Goal: Transaction & Acquisition: Book appointment/travel/reservation

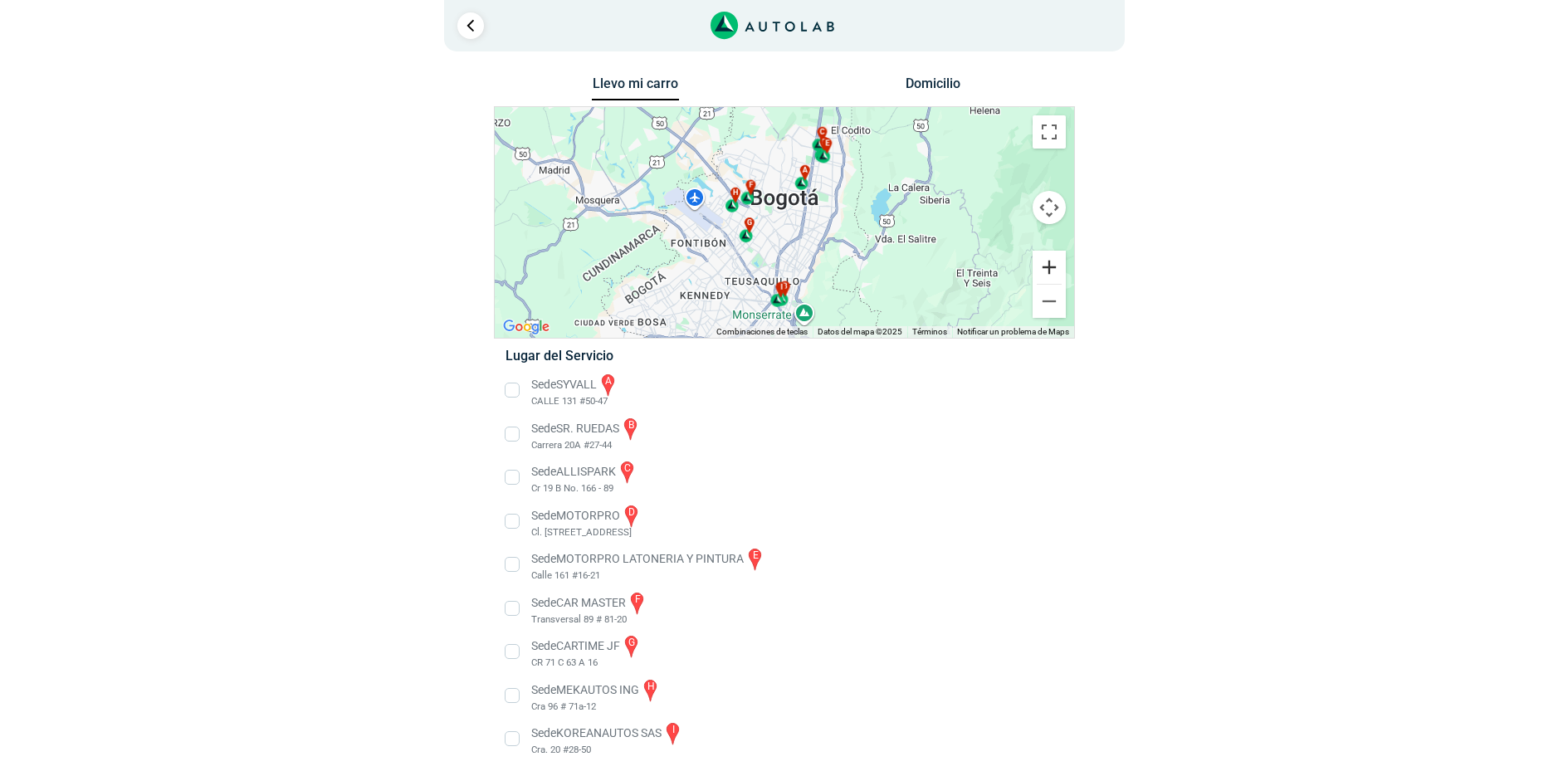
click at [1050, 268] on button "Ampliar" at bounding box center [1049, 268] width 33 height 33
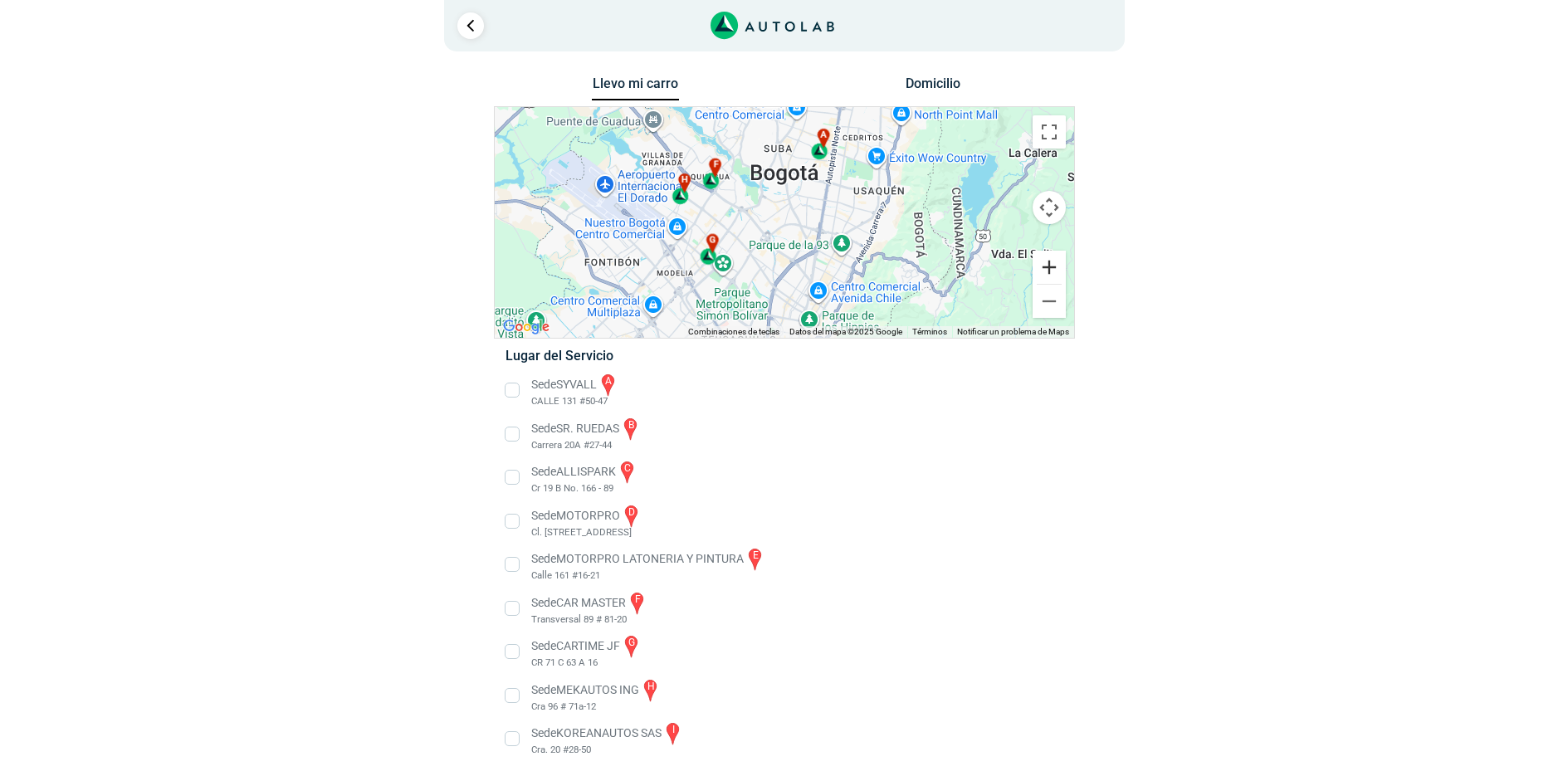
click at [1050, 268] on button "Ampliar" at bounding box center [1049, 268] width 33 height 33
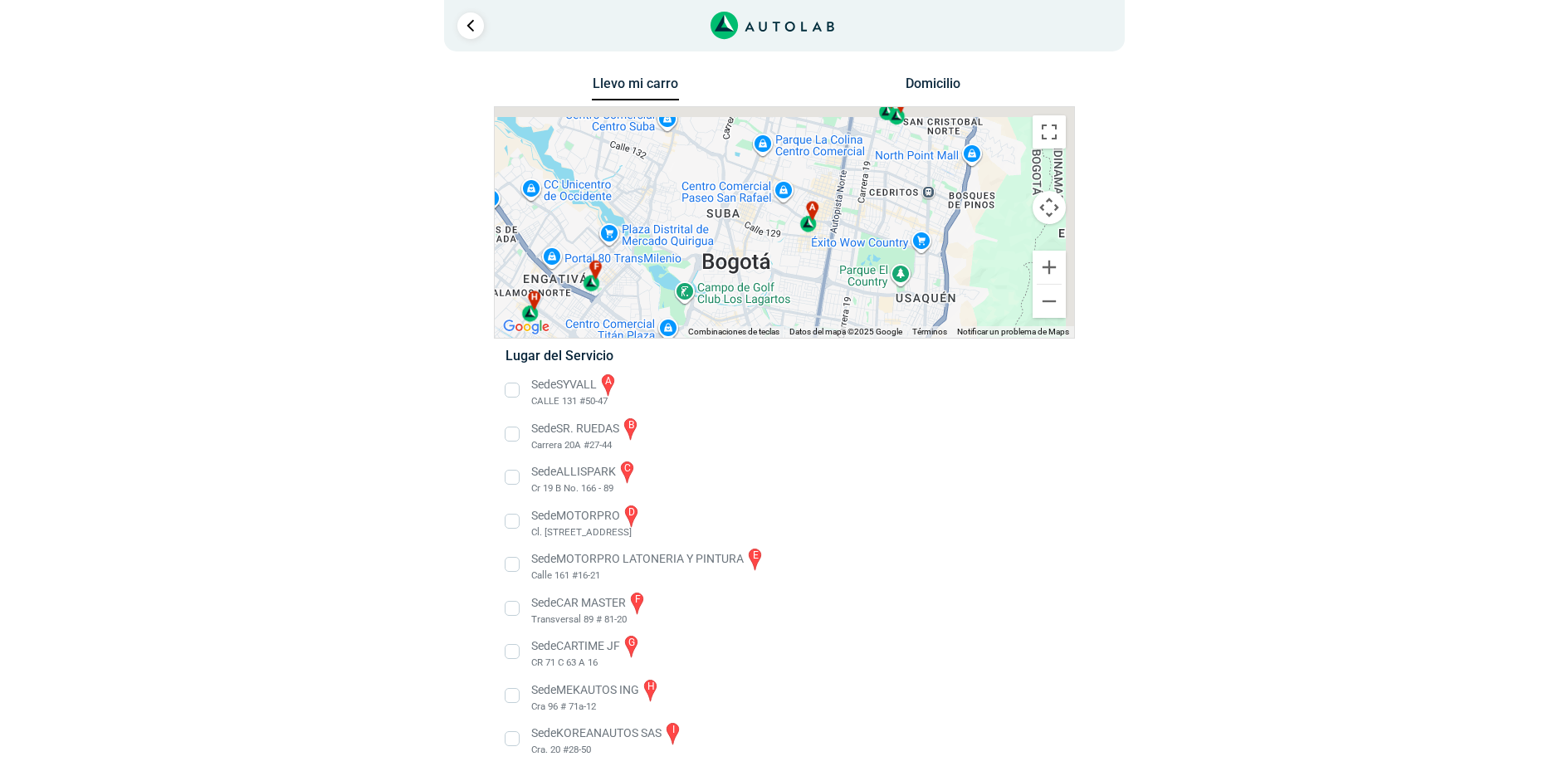
drag, startPoint x: 922, startPoint y: 202, endPoint x: 873, endPoint y: 344, distance: 150.2
click at [873, 344] on div "Llevo mi carro [GEOGRAPHIC_DATA] ← Mover a la izquierda → Mover a la derecha ↑ …" at bounding box center [784, 426] width 581 height 708
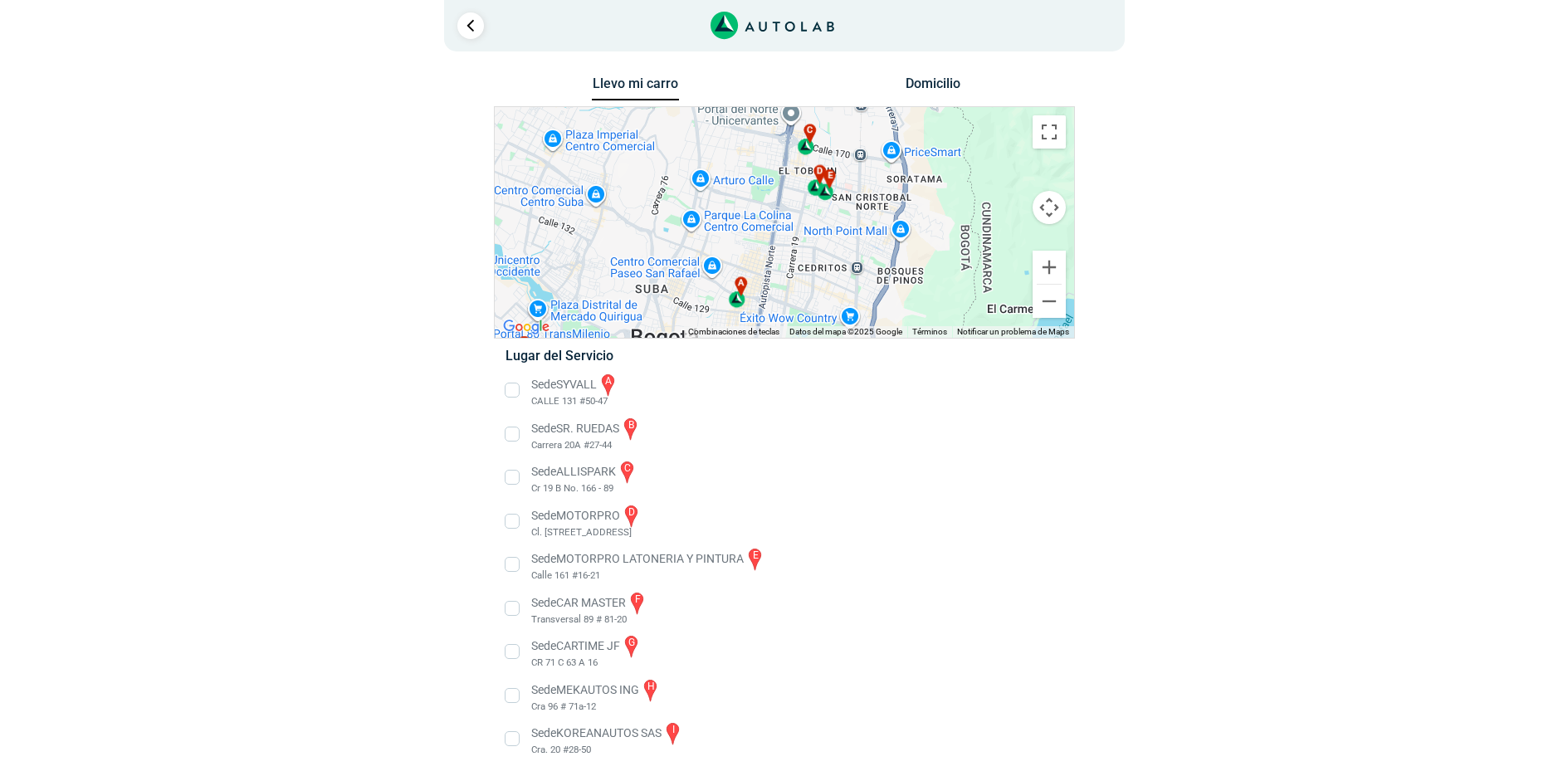
drag, startPoint x: 894, startPoint y: 190, endPoint x: 809, endPoint y: 276, distance: 120.9
click at [809, 276] on div "a b c d e f g" at bounding box center [784, 222] width 579 height 231
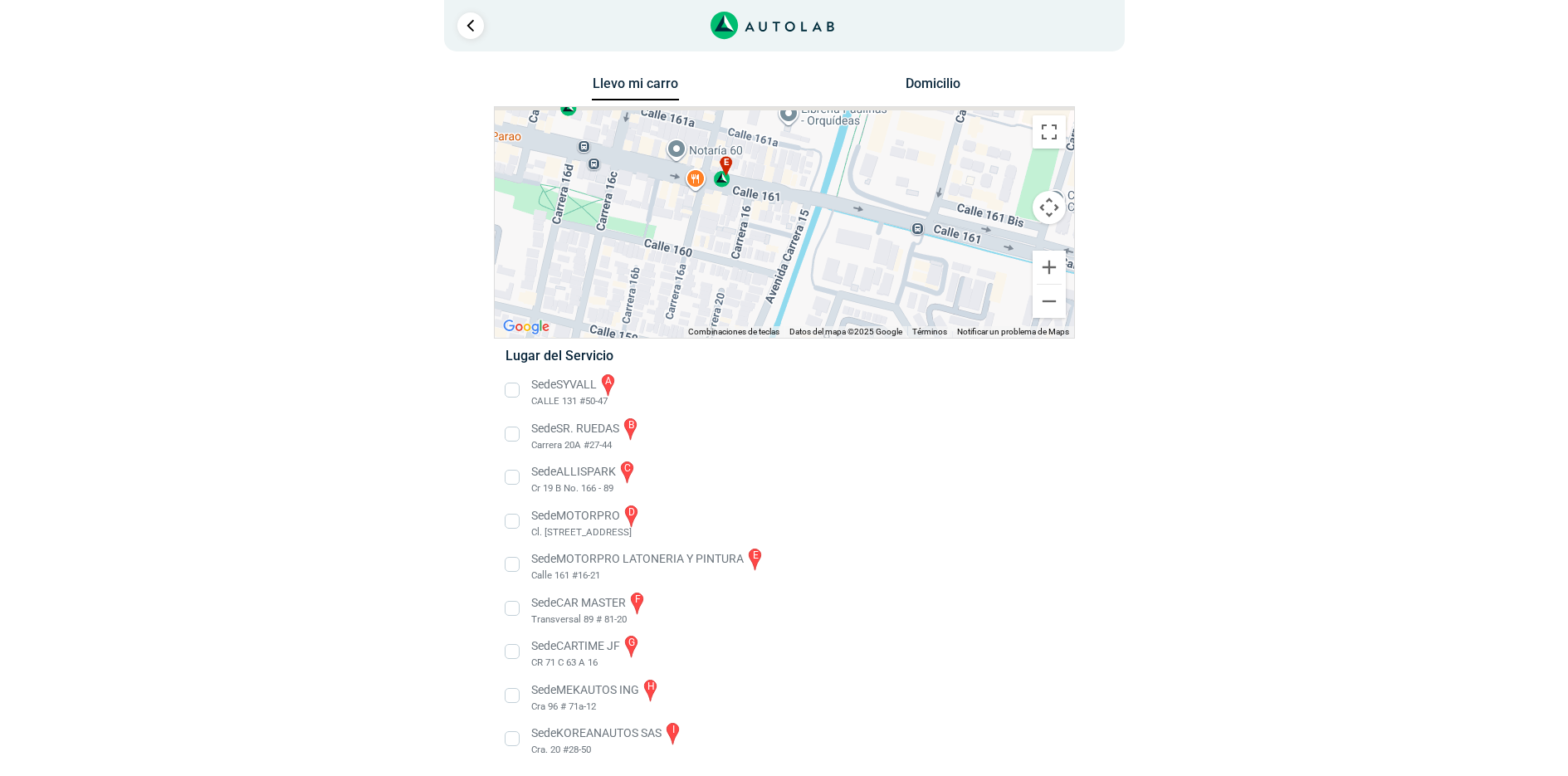
drag, startPoint x: 730, startPoint y: 196, endPoint x: 728, endPoint y: 244, distance: 48.0
click at [728, 244] on div "a b c d e f g" at bounding box center [784, 222] width 579 height 231
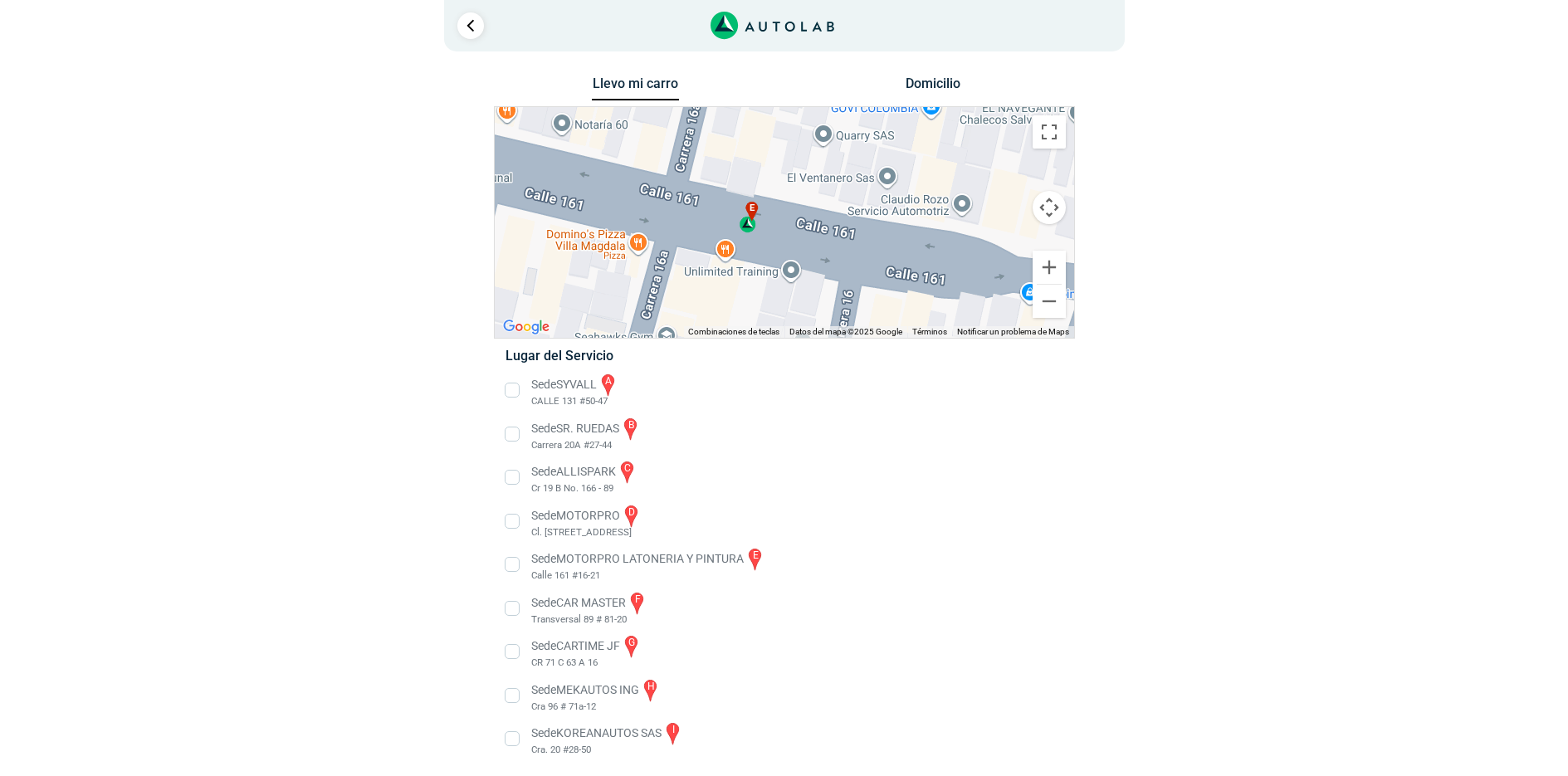
drag, startPoint x: 659, startPoint y: 262, endPoint x: 761, endPoint y: 307, distance: 111.5
click at [755, 309] on div "a b c d e f g" at bounding box center [784, 222] width 579 height 231
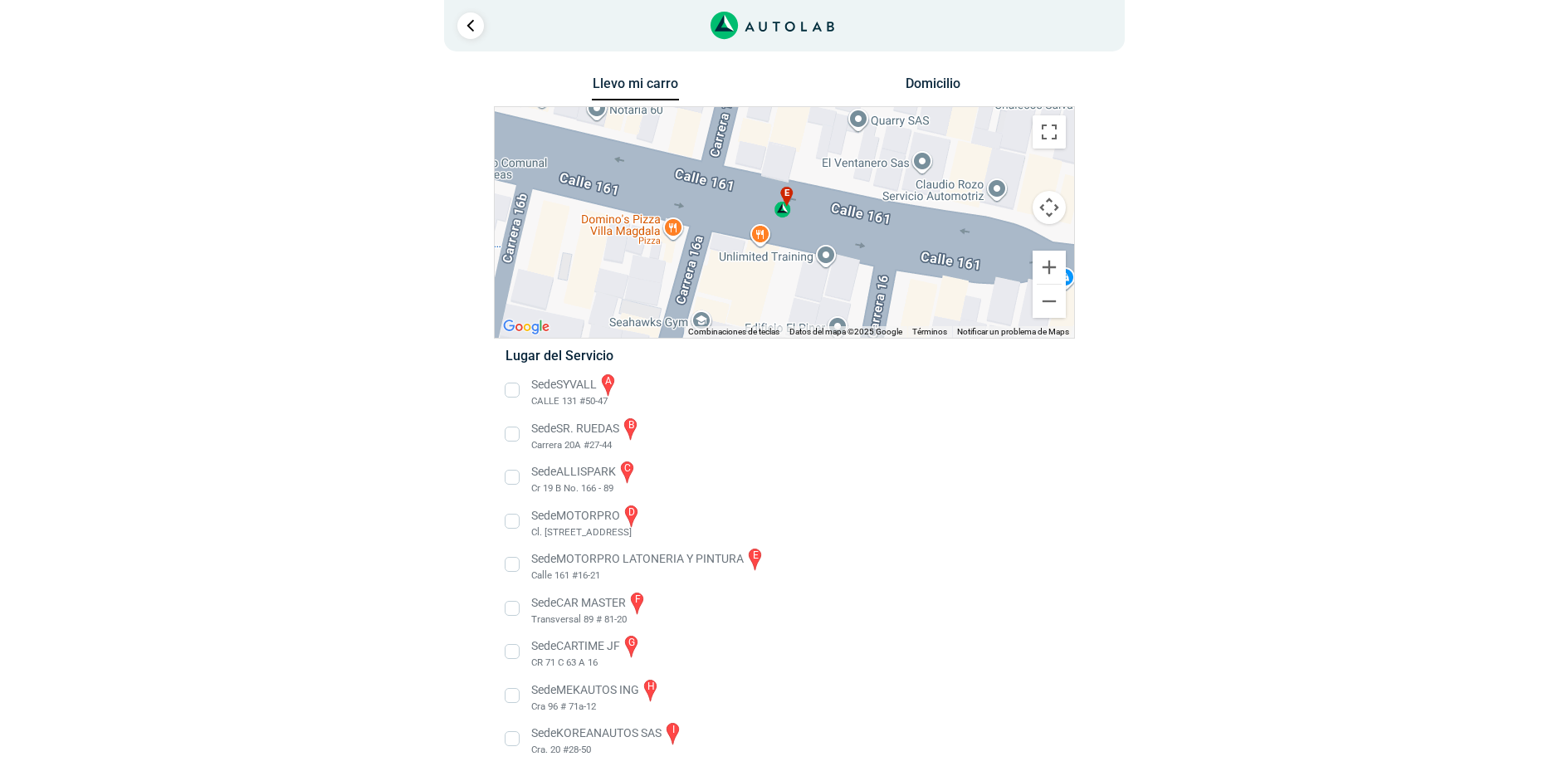
drag, startPoint x: 789, startPoint y: 229, endPoint x: 773, endPoint y: 208, distance: 26.4
click at [762, 186] on div "a b c d e f g" at bounding box center [784, 222] width 579 height 231
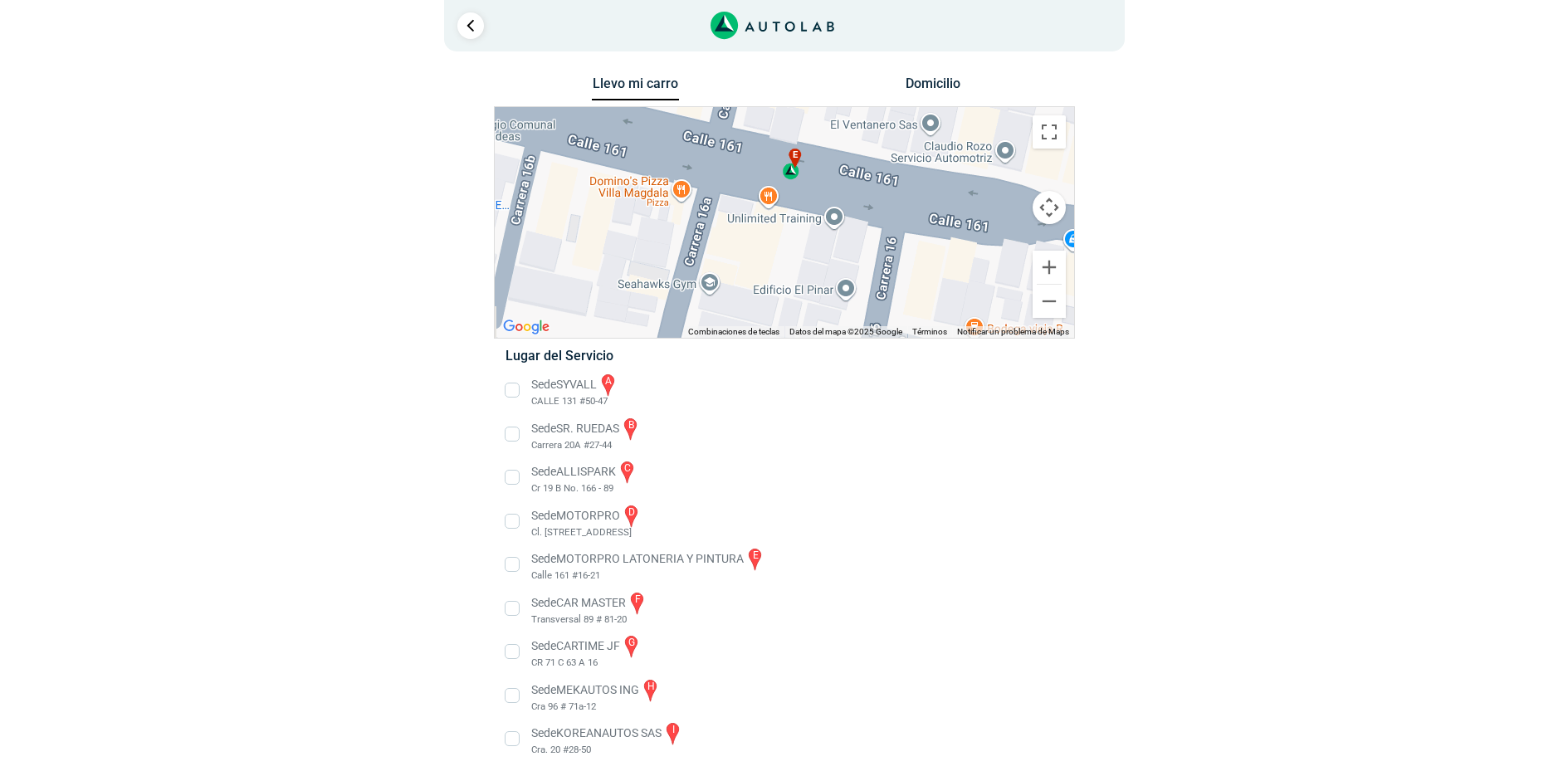
drag, startPoint x: 775, startPoint y: 242, endPoint x: 788, endPoint y: 197, distance: 46.8
click at [788, 196] on div "a b c d e f g" at bounding box center [784, 222] width 579 height 231
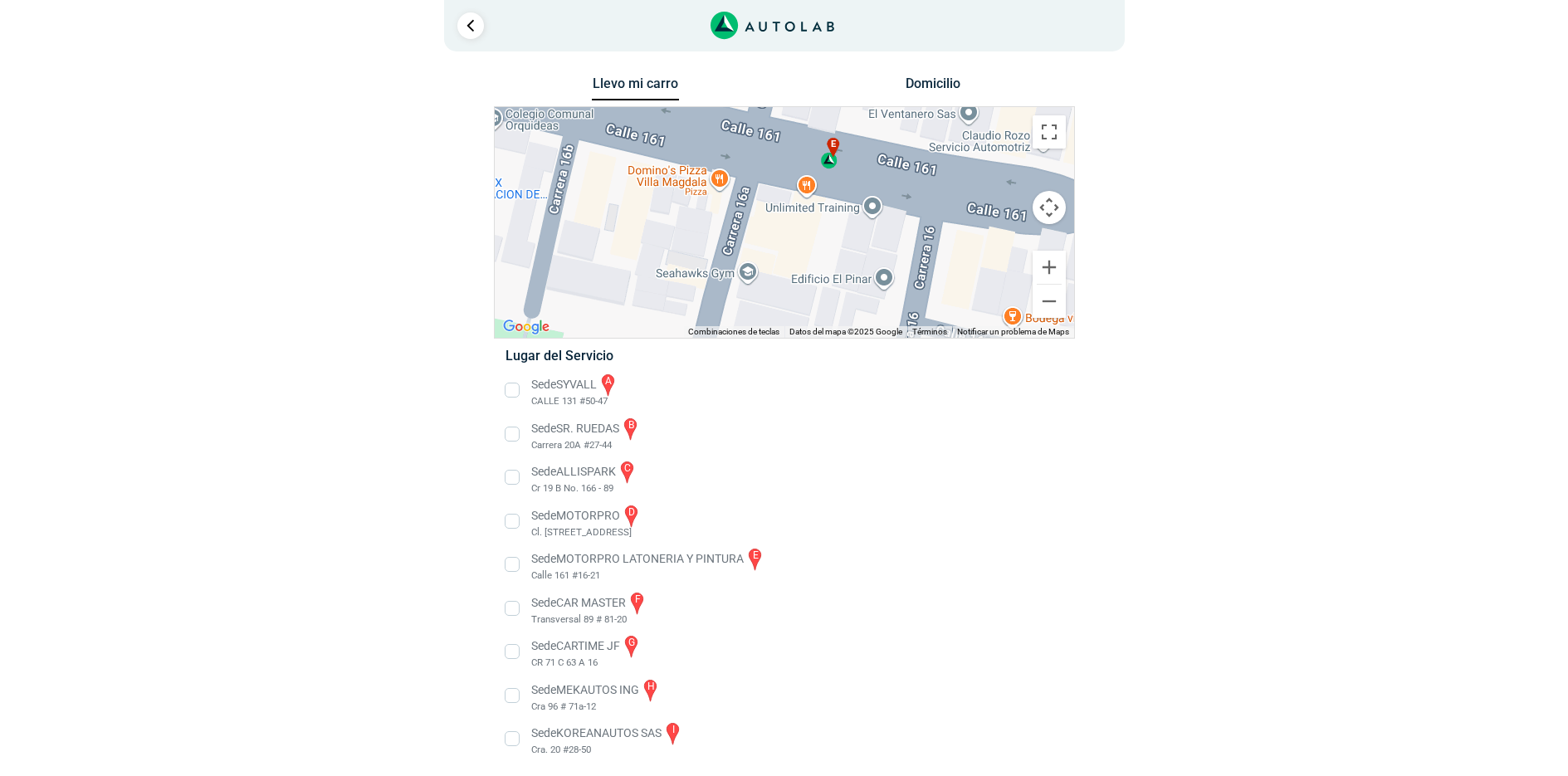
drag, startPoint x: 778, startPoint y: 233, endPoint x: 814, endPoint y: 232, distance: 36.0
click at [814, 232] on div "a b c d e f g" at bounding box center [784, 222] width 579 height 231
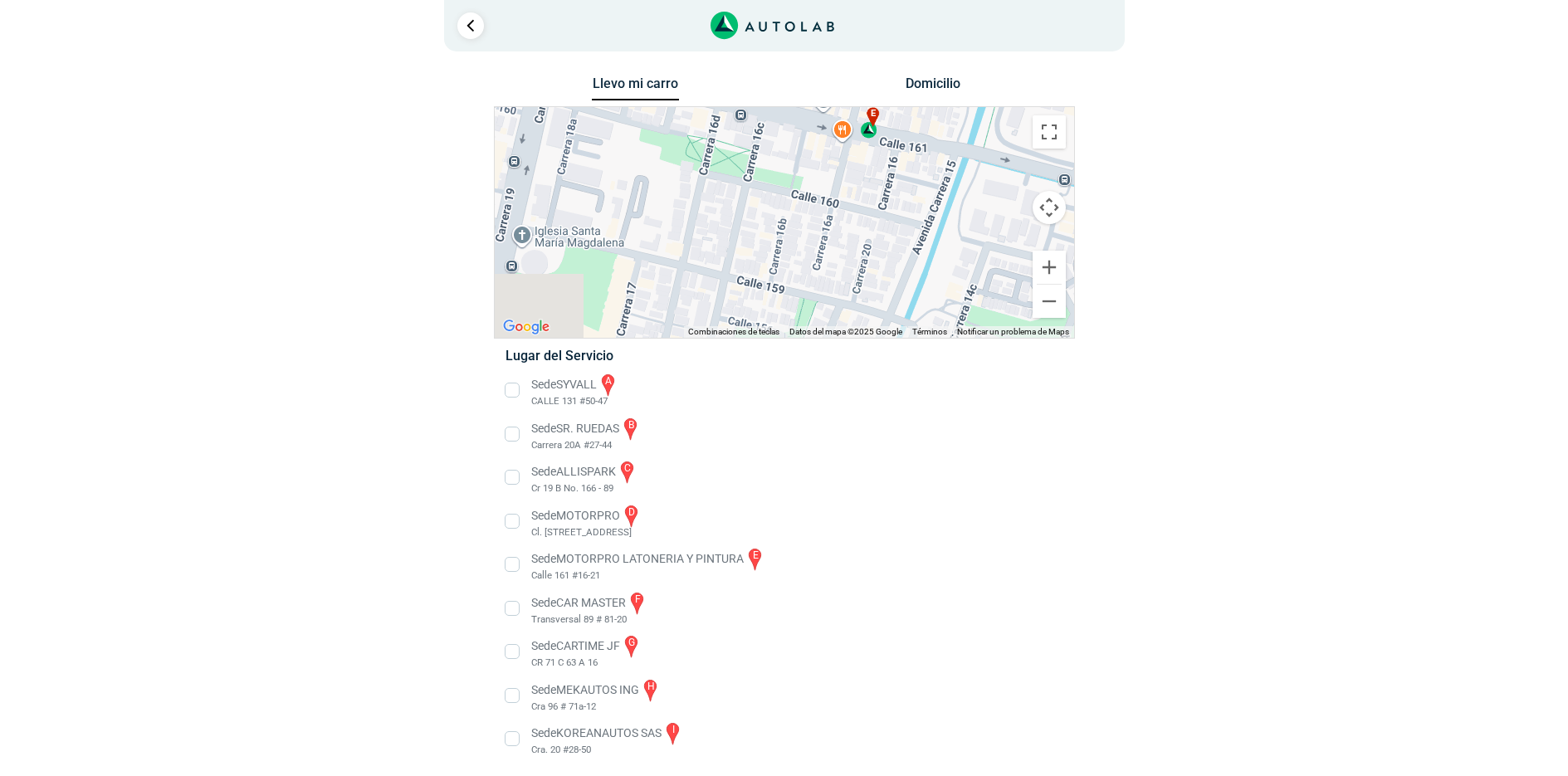
drag, startPoint x: 893, startPoint y: 278, endPoint x: 973, endPoint y: 125, distance: 172.7
click at [973, 126] on div "a b c d e f g" at bounding box center [784, 222] width 579 height 231
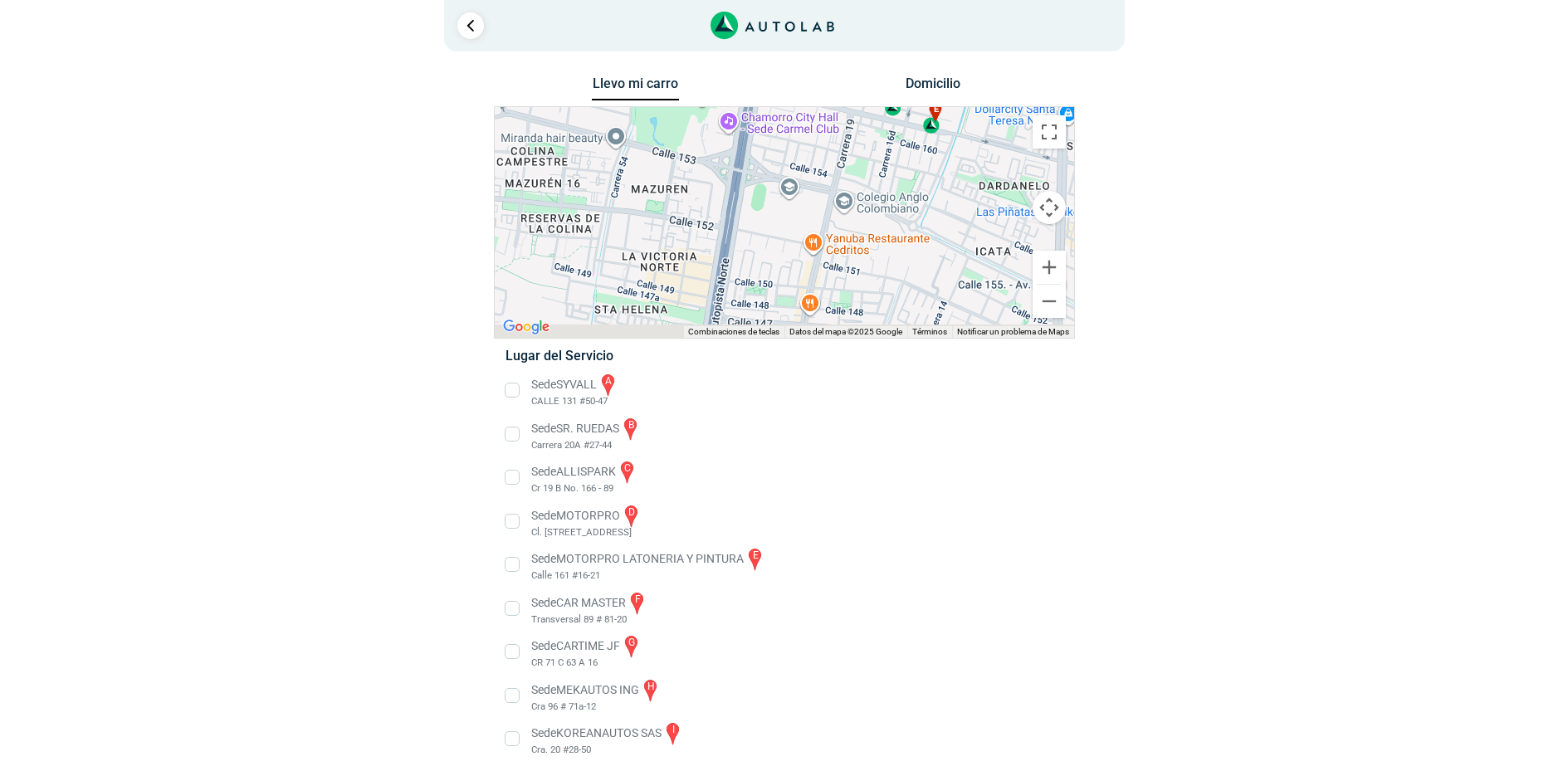
drag, startPoint x: 852, startPoint y: 264, endPoint x: 896, endPoint y: 138, distance: 133.5
click at [895, 139] on div "a b c d e f g" at bounding box center [784, 222] width 579 height 231
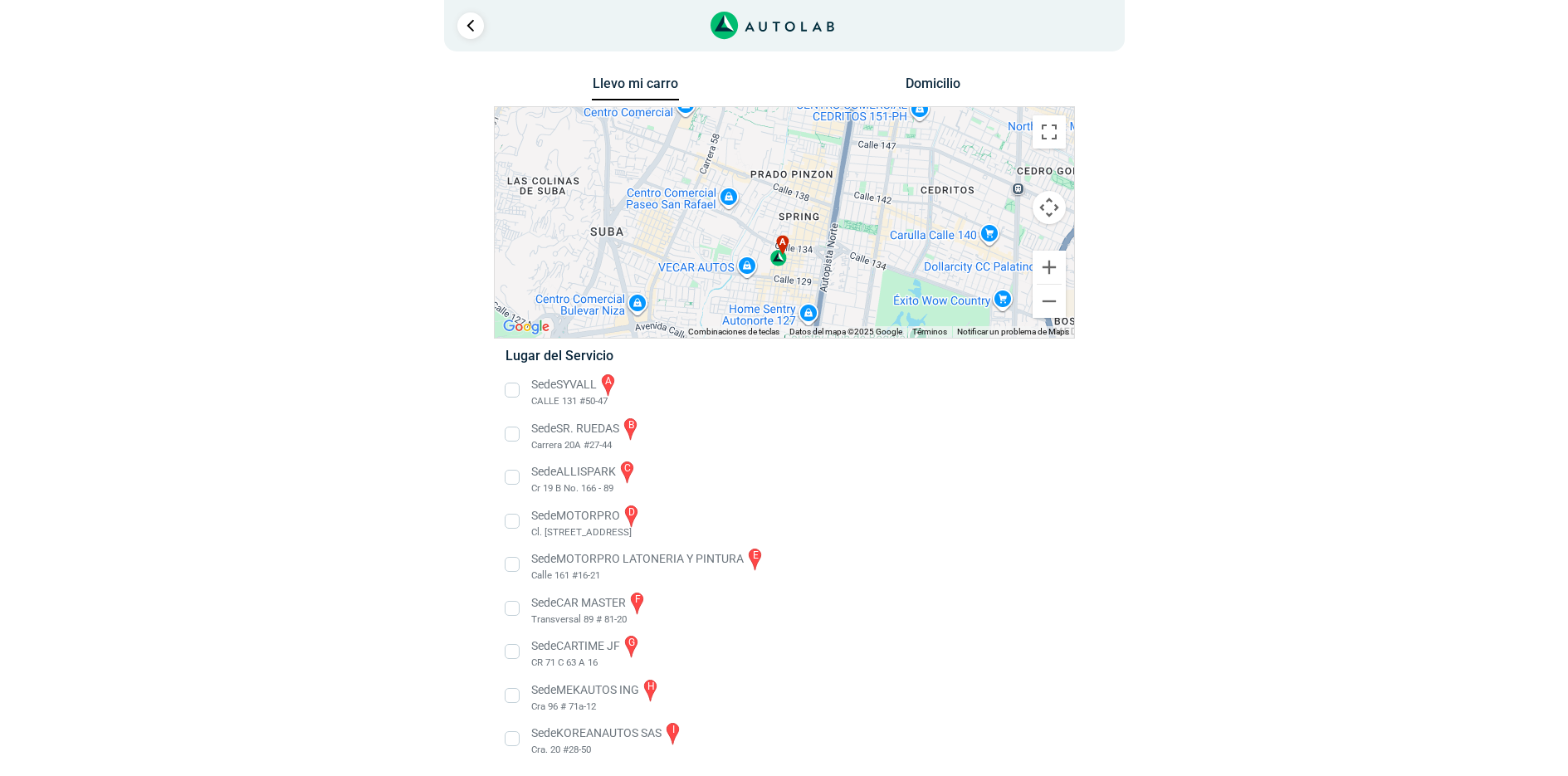
drag, startPoint x: 833, startPoint y: 262, endPoint x: 854, endPoint y: 221, distance: 46.1
click at [854, 221] on div "a b c d e f g" at bounding box center [784, 222] width 579 height 231
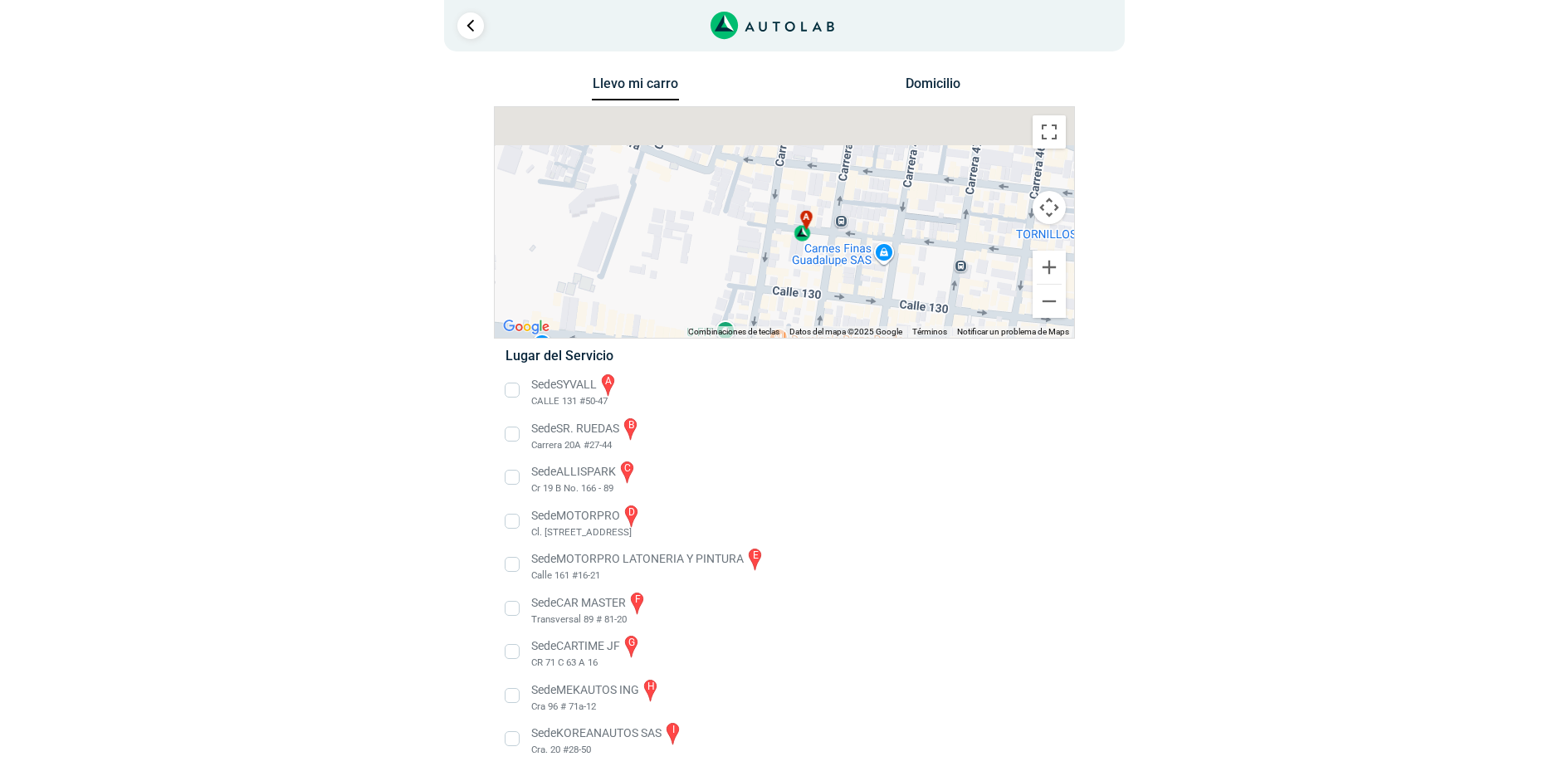
drag, startPoint x: 816, startPoint y: 227, endPoint x: 780, endPoint y: 341, distance: 119.5
click at [780, 341] on div "Llevo mi carro [GEOGRAPHIC_DATA] ← Mover a la izquierda → Mover a la derecha ↑ …" at bounding box center [784, 426] width 581 height 708
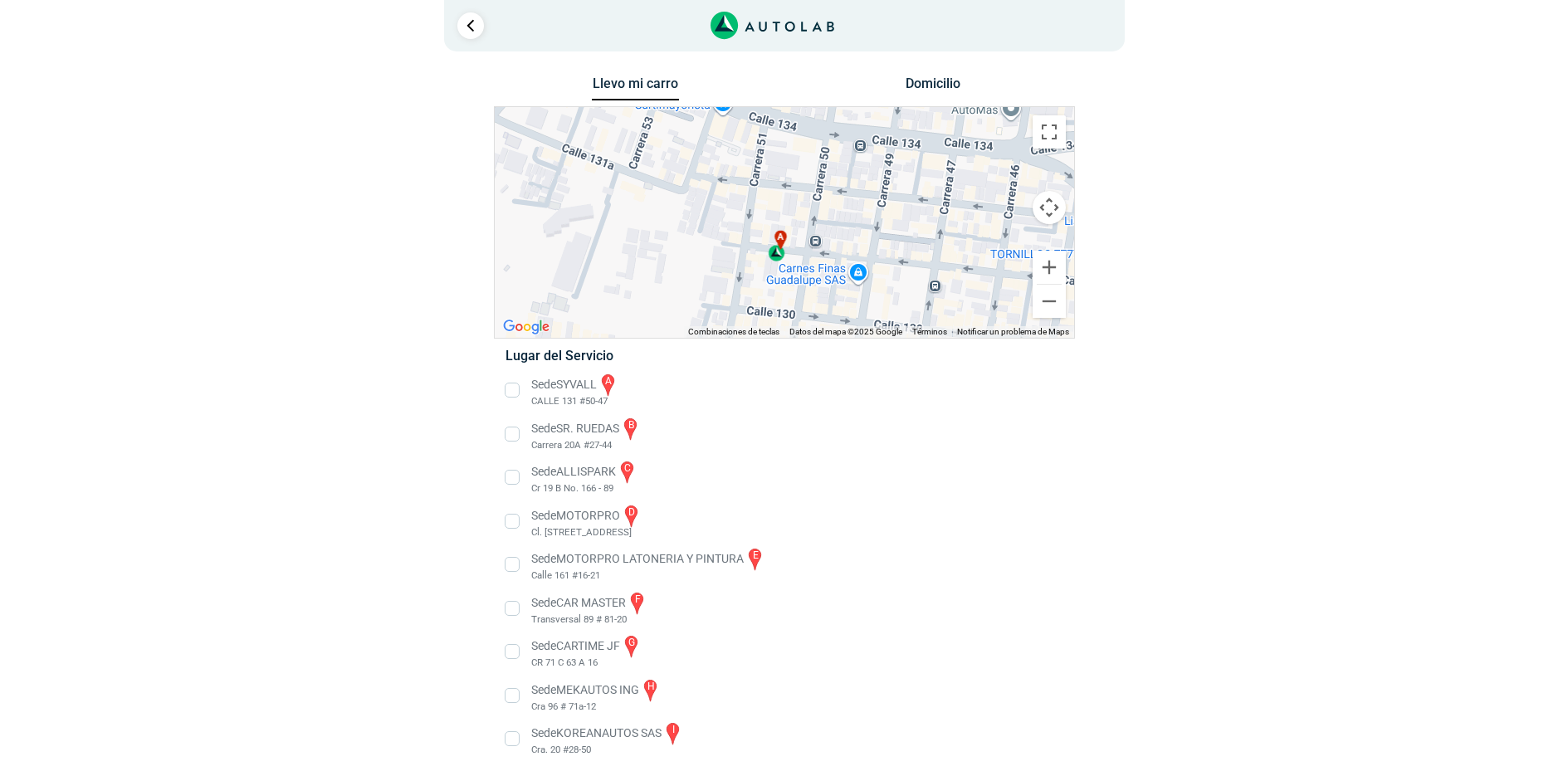
drag, startPoint x: 861, startPoint y: 250, endPoint x: 860, endPoint y: 189, distance: 61.0
click at [860, 189] on div "a b c d e f g" at bounding box center [784, 222] width 579 height 231
click at [514, 392] on li "Sede SYVALL a CALLE 131 #50-47" at bounding box center [784, 391] width 581 height 37
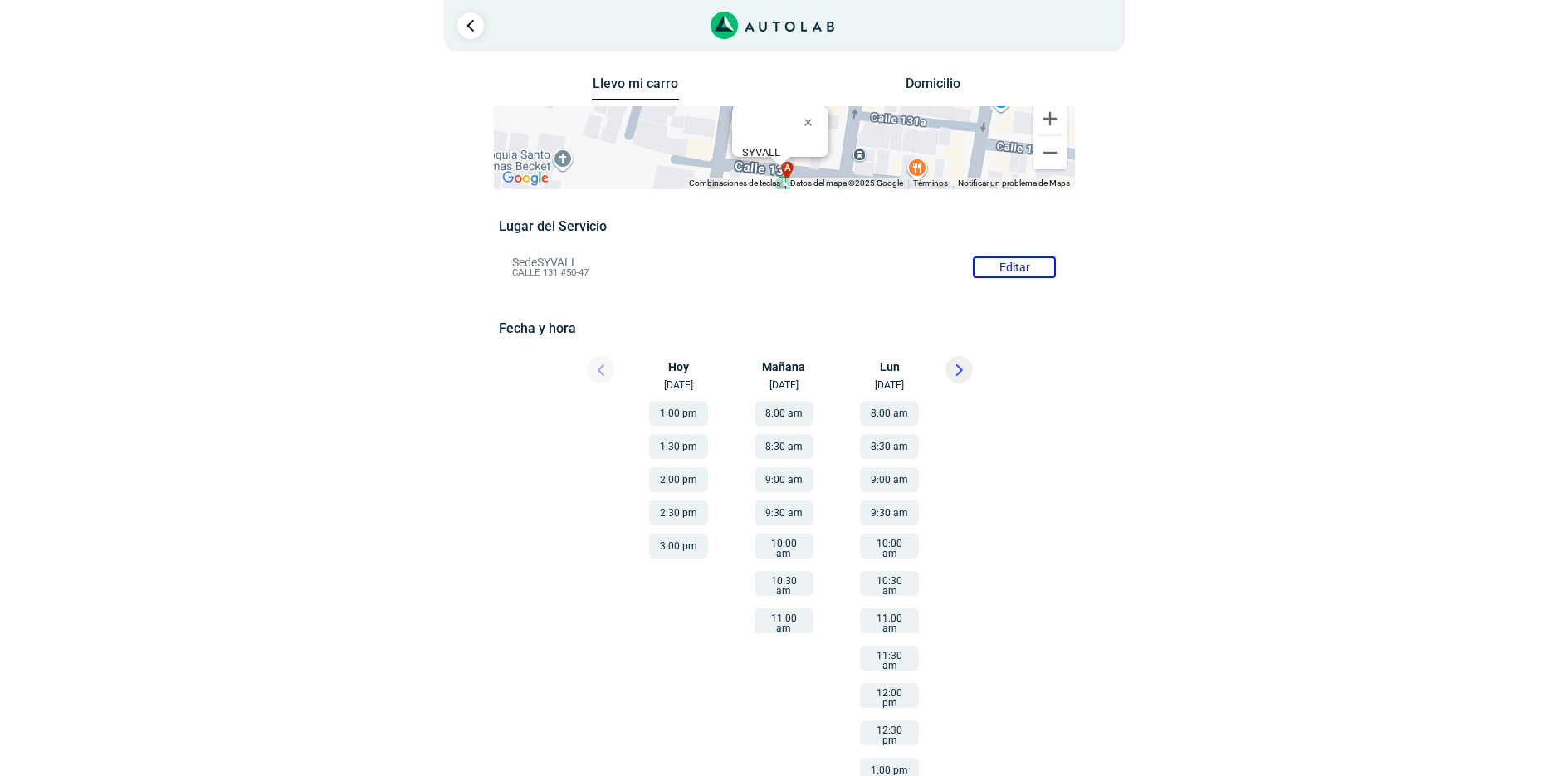
click at [801, 412] on button "8:00 am" at bounding box center [784, 413] width 59 height 25
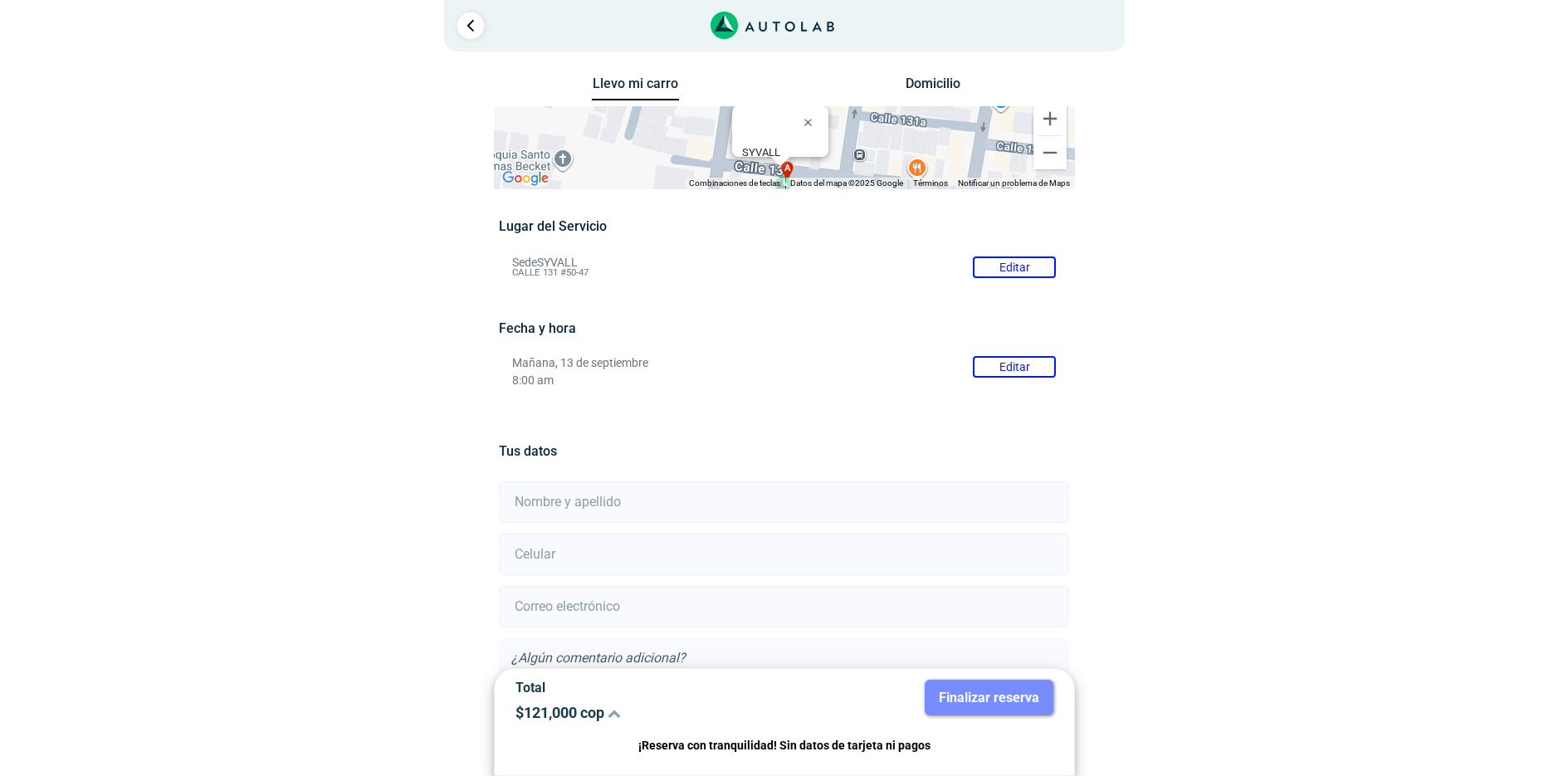
click at [619, 507] on input "text" at bounding box center [784, 502] width 570 height 42
type input "m"
type input "[PERSON_NAME]"
type input "3107857129"
click at [680, 603] on input "email" at bounding box center [784, 607] width 570 height 42
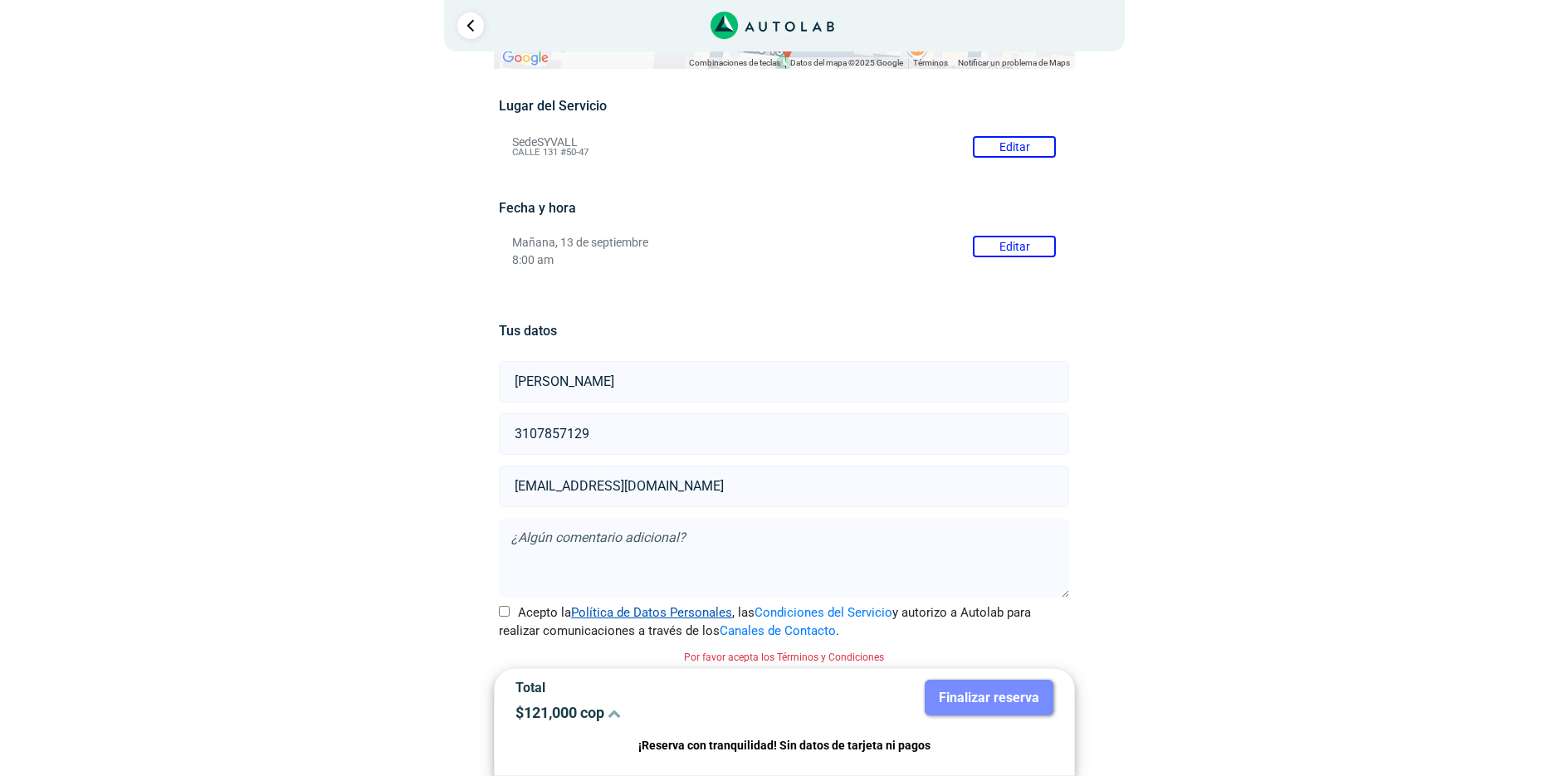
scroll to position [126, 0]
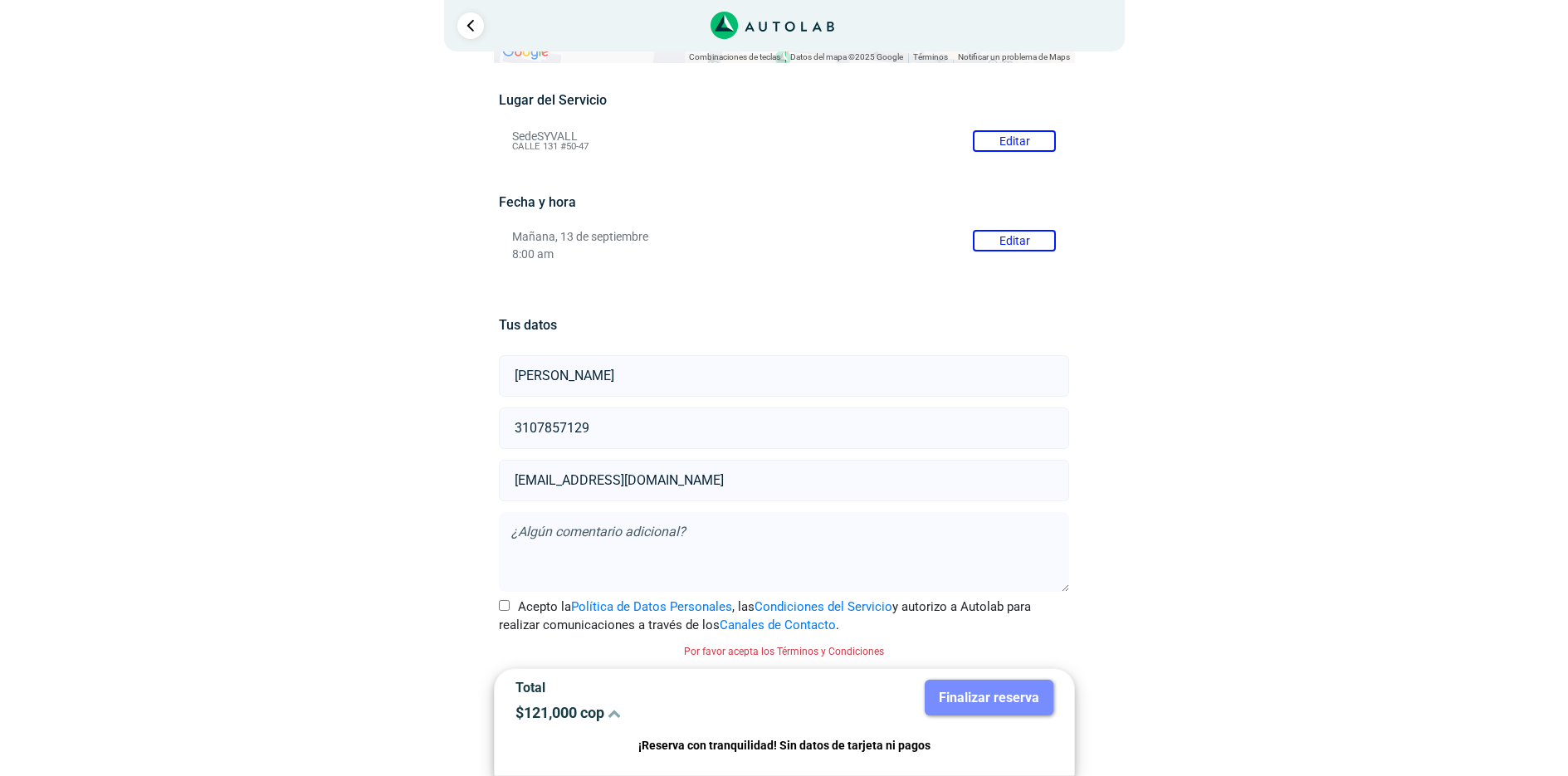
type input "[EMAIL_ADDRESS][DOMAIN_NAME]"
click at [594, 529] on textarea at bounding box center [784, 552] width 570 height 80
click at [503, 602] on input "Acepto la Política de Datos Personales , las Condiciones del Servicio y autoriz…" at bounding box center [504, 606] width 11 height 11
checkbox input "true"
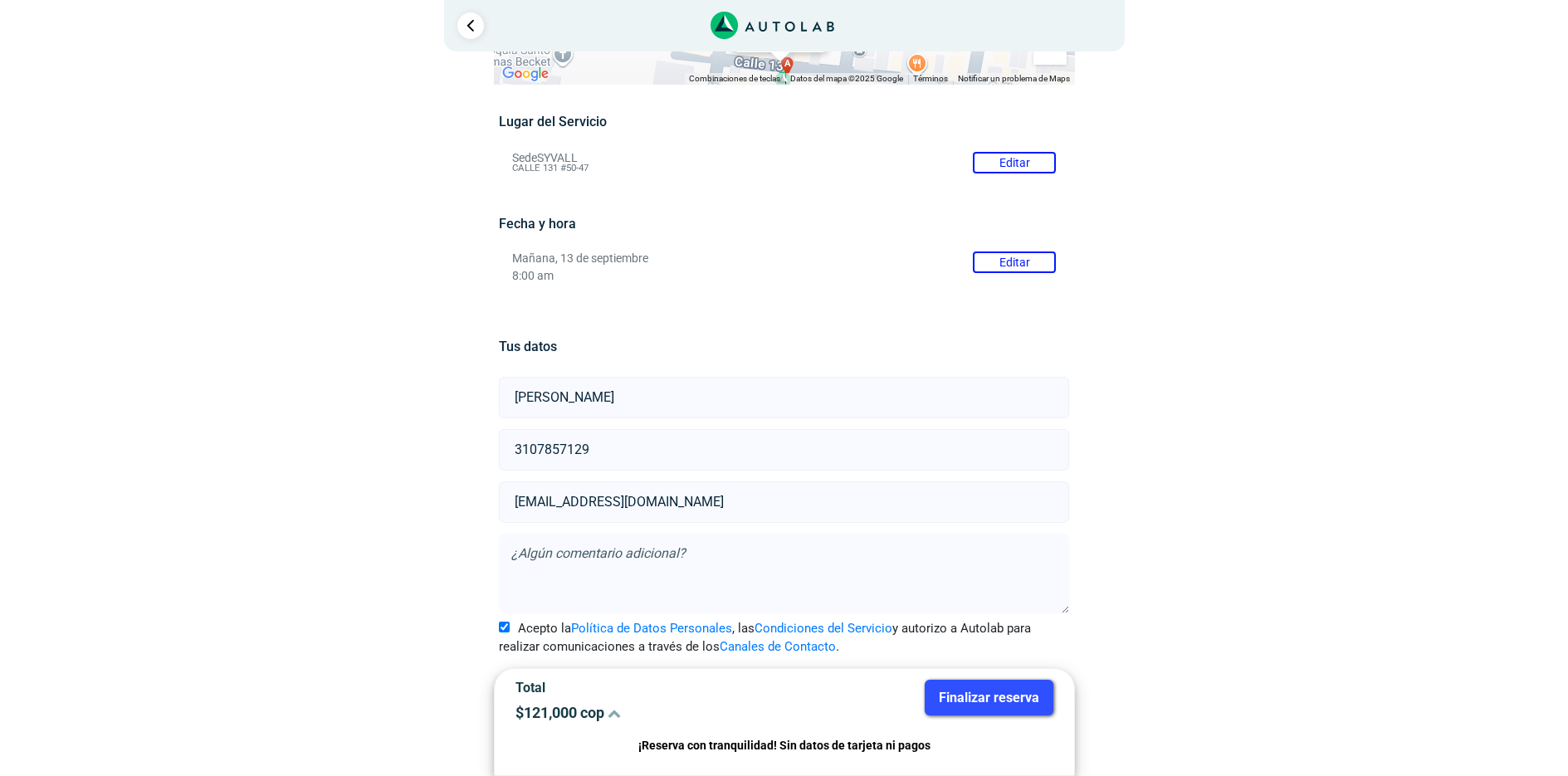
scroll to position [105, 0]
click at [990, 702] on button "Finalizar reserva" at bounding box center [989, 697] width 129 height 36
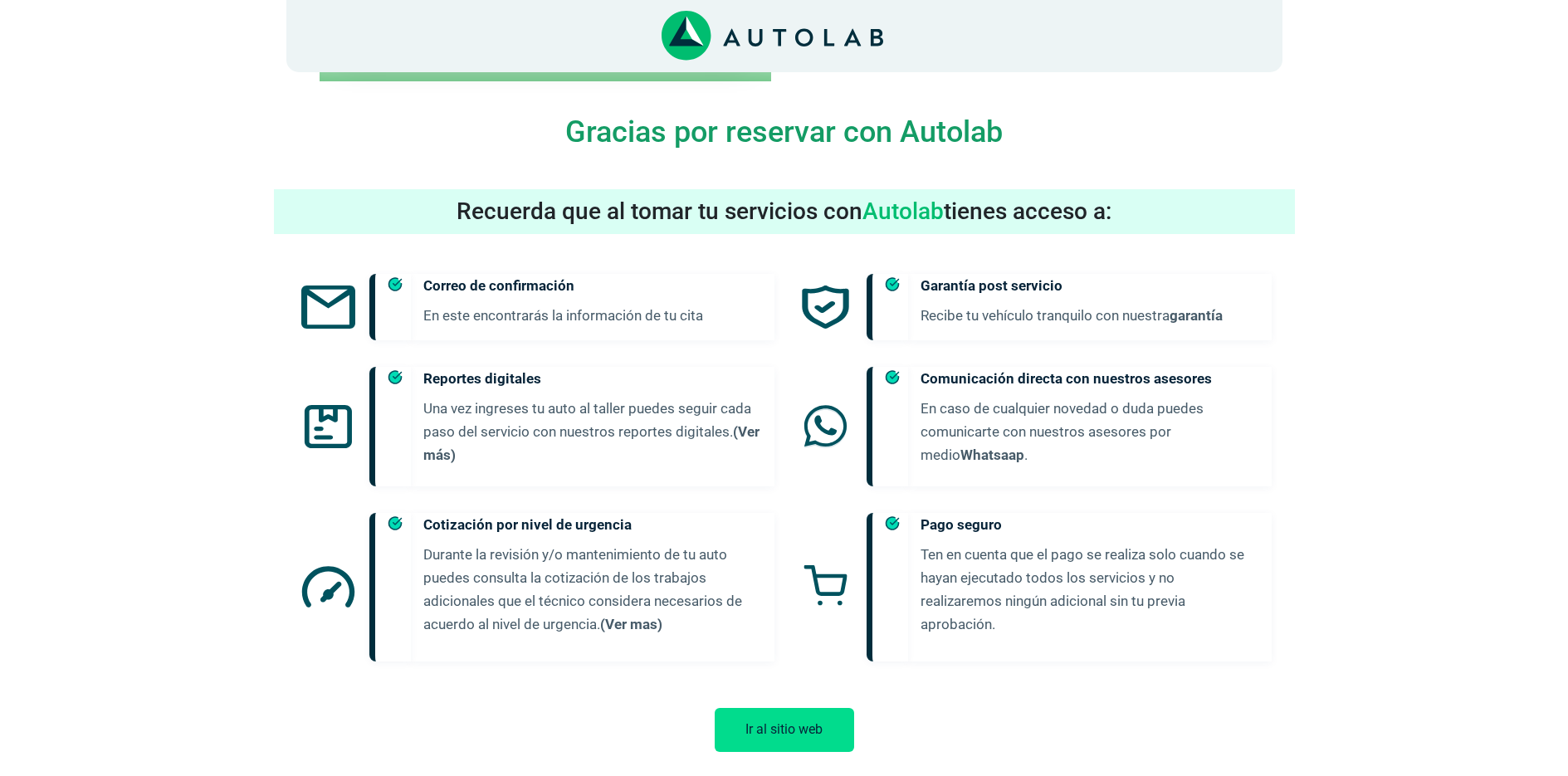
scroll to position [736, 0]
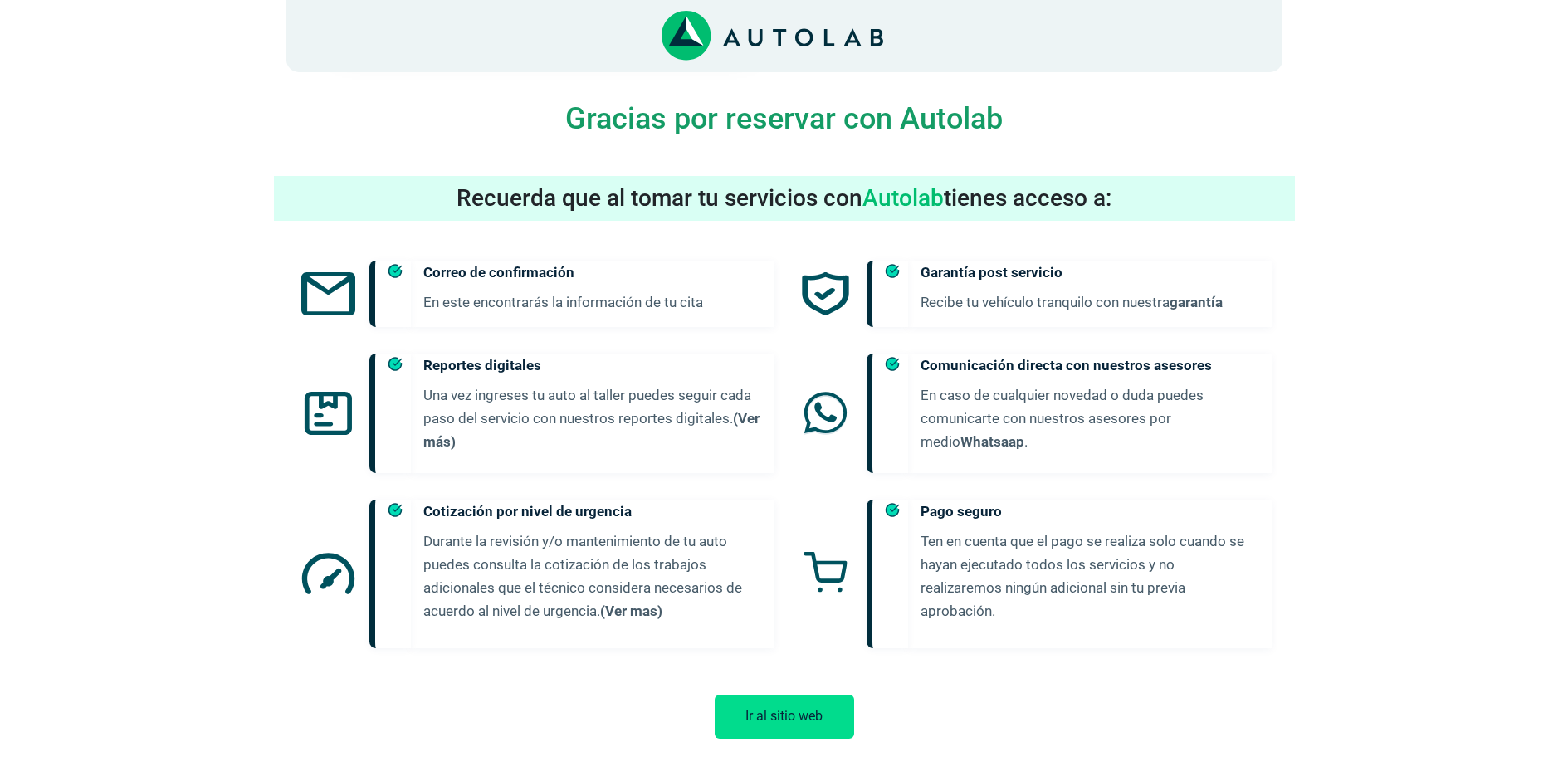
click at [806, 708] on button "Ir al sitio web" at bounding box center [784, 717] width 140 height 44
